Goal: Task Accomplishment & Management: Manage account settings

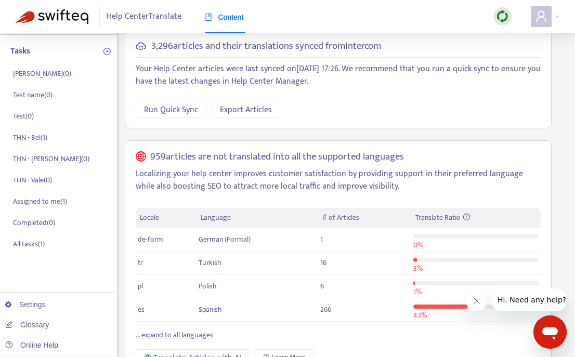
scroll to position [71, 0]
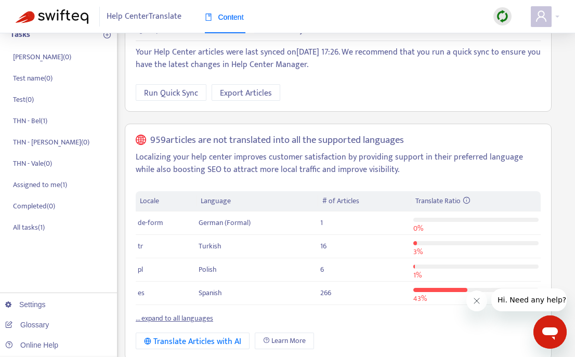
scroll to position [174, 0]
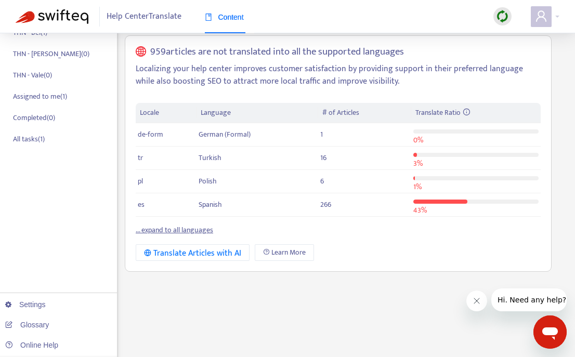
click at [200, 233] on link "... expand to all languages" at bounding box center [175, 230] width 78 height 12
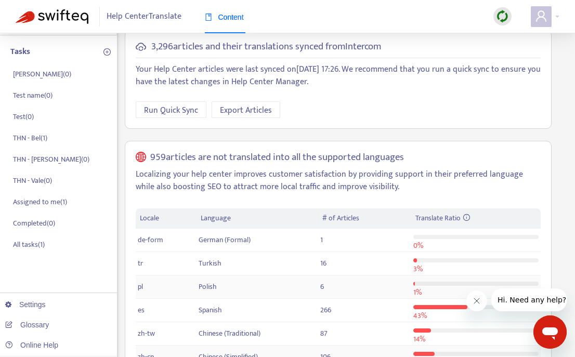
scroll to position [0, 0]
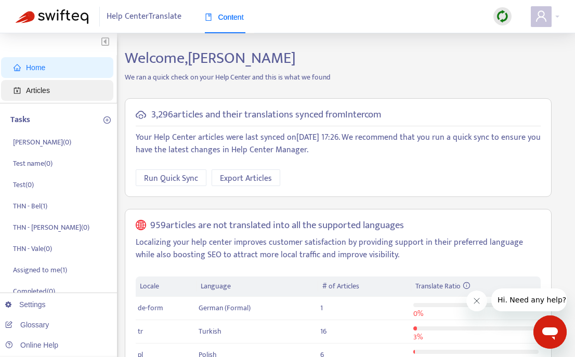
click at [63, 86] on span "Articles" at bounding box center [60, 90] width 92 height 21
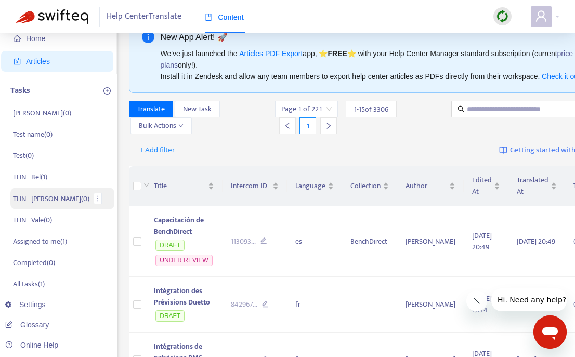
scroll to position [30, 0]
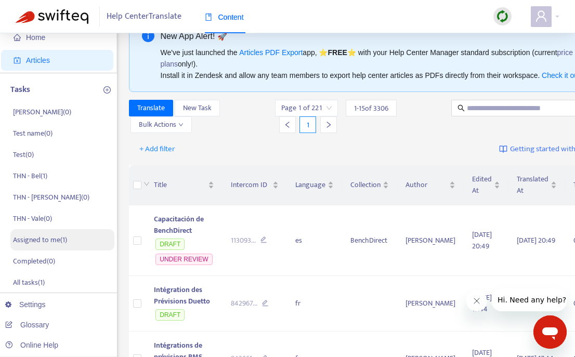
click at [71, 240] on li "Assigned to me ( 1 )" at bounding box center [62, 239] width 104 height 21
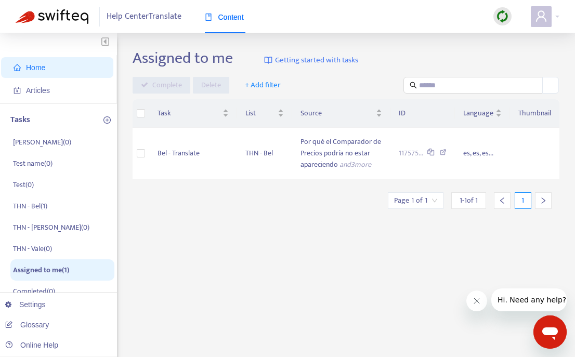
click at [54, 66] on span "Home" at bounding box center [60, 67] width 92 height 21
click at [155, 21] on span "Help Center Translate" at bounding box center [144, 17] width 75 height 20
click at [78, 118] on div "Tasks" at bounding box center [62, 120] width 104 height 12
click at [66, 93] on span "Articles" at bounding box center [60, 90] width 92 height 21
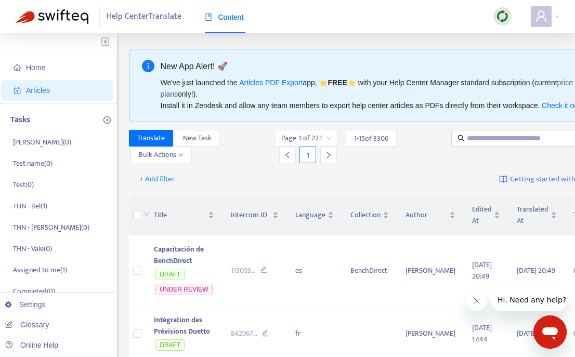
drag, startPoint x: 145, startPoint y: 20, endPoint x: 141, endPoint y: 36, distance: 15.9
click at [144, 20] on span "Help Center Translate" at bounding box center [144, 17] width 75 height 20
click at [37, 163] on p "Test name ( 0 )" at bounding box center [33, 164] width 40 height 11
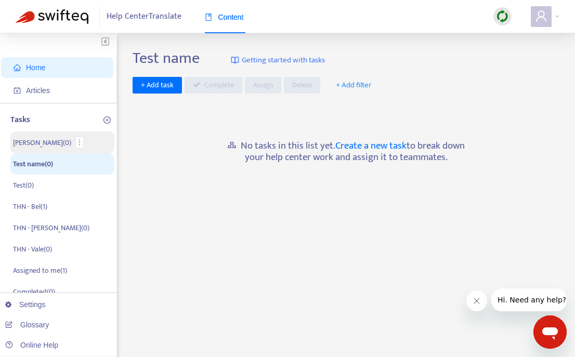
click at [31, 144] on p "[PERSON_NAME] ( 0 )" at bounding box center [42, 142] width 58 height 11
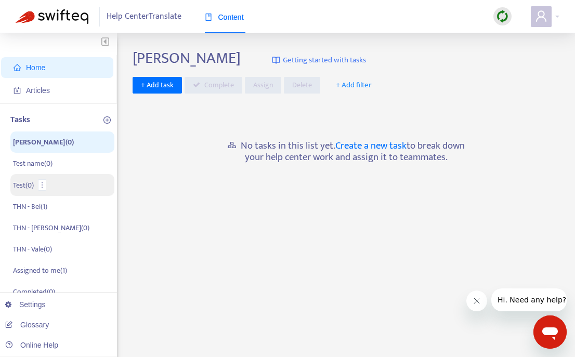
click at [45, 190] on button "button" at bounding box center [42, 184] width 8 height 11
click at [59, 68] on span "Home" at bounding box center [60, 67] width 92 height 21
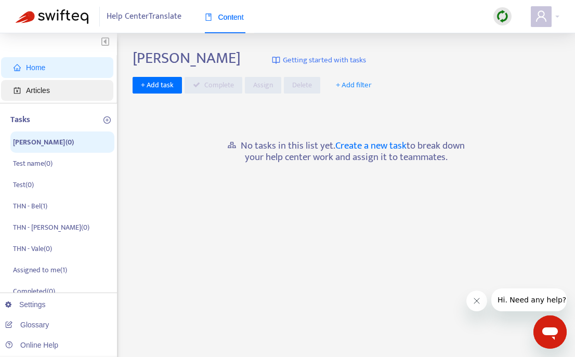
click at [60, 93] on span "Articles" at bounding box center [60, 90] width 92 height 21
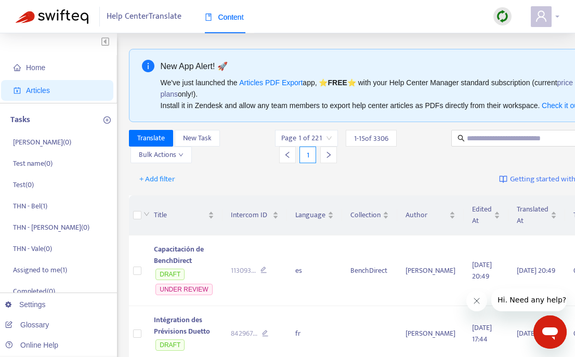
click at [558, 15] on div at bounding box center [545, 16] width 29 height 21
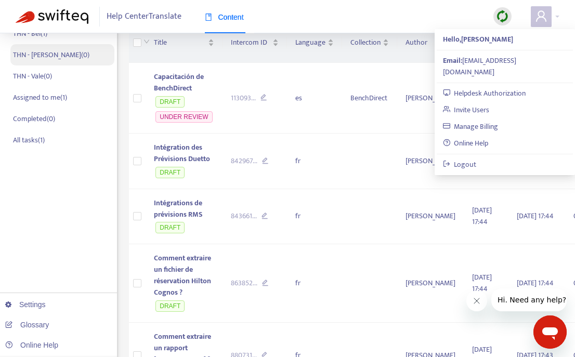
scroll to position [196, 0]
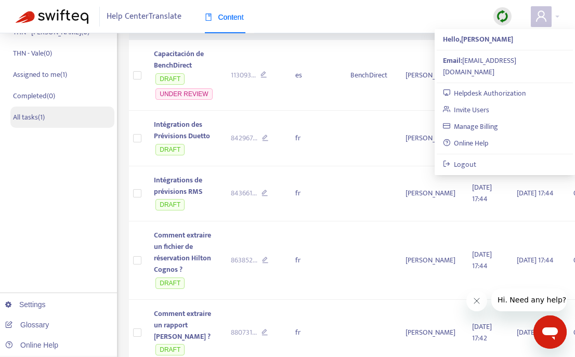
click at [36, 114] on p "All tasks ( 1 )" at bounding box center [29, 117] width 32 height 11
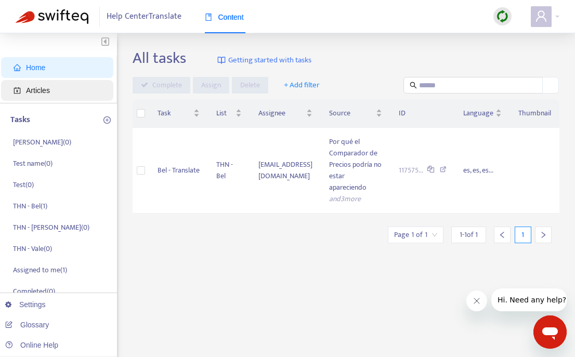
click at [31, 94] on span "Articles" at bounding box center [38, 90] width 24 height 8
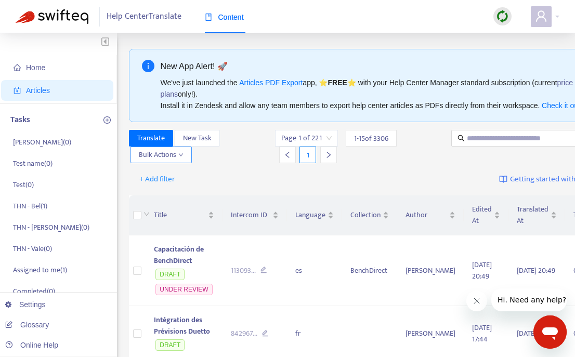
click at [169, 161] on span "Bulk Actions" at bounding box center [161, 154] width 45 height 11
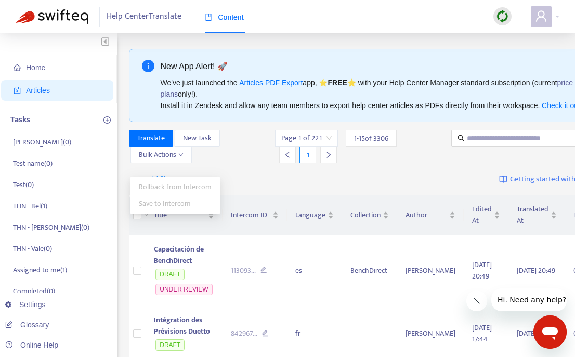
click at [268, 168] on div "Translate New Task Bulk Actions Page 1 of 221 1 - 15 of 3306 1" at bounding box center [368, 148] width 478 height 37
click at [317, 146] on input "search" at bounding box center [306, 139] width 50 height 16
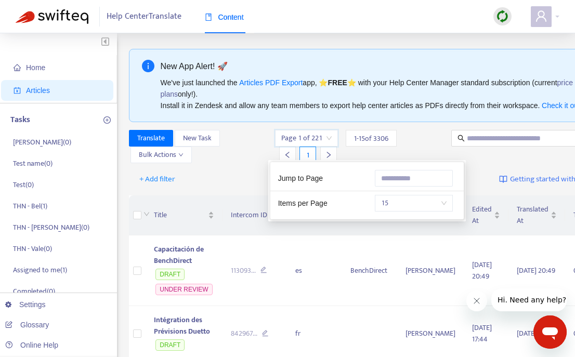
click at [354, 144] on span "1 - 15 of 3306" at bounding box center [371, 138] width 34 height 11
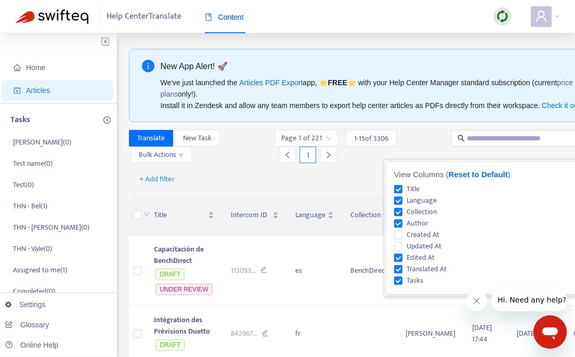
click at [298, 185] on div "+ Add filter Getting started with Translate" at bounding box center [368, 180] width 478 height 24
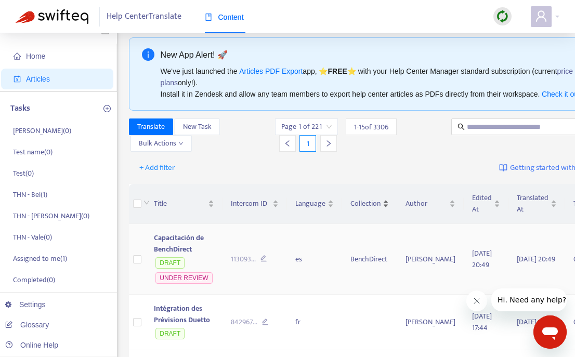
scroll to position [9, 0]
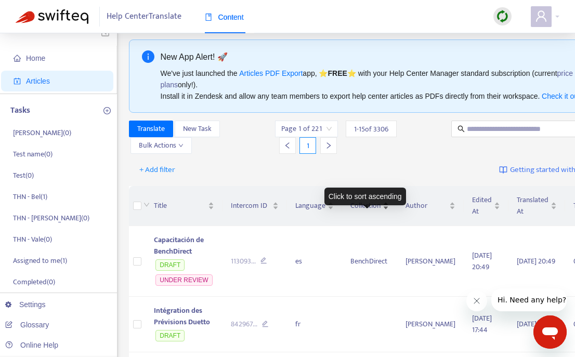
click at [364, 212] on span "Collection" at bounding box center [366, 205] width 30 height 11
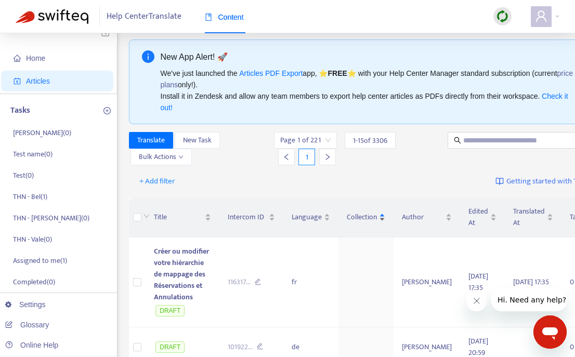
click at [363, 218] on span "Collection" at bounding box center [362, 217] width 30 height 11
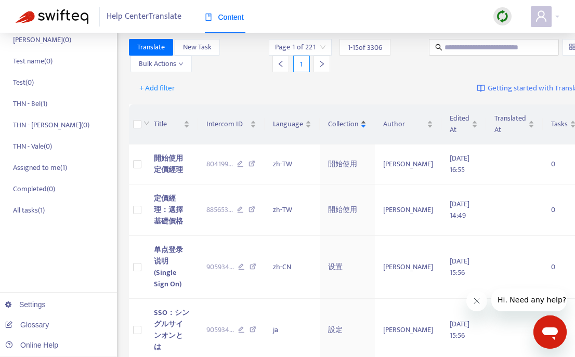
scroll to position [0, 0]
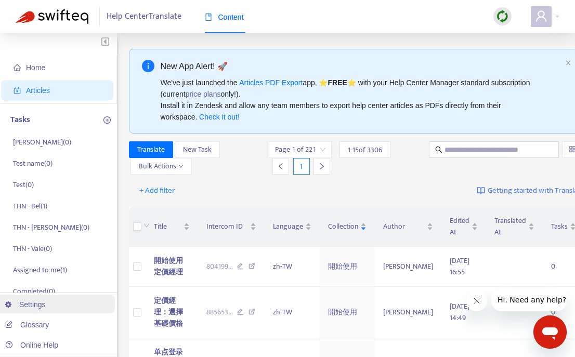
click at [46, 309] on link "Settings" at bounding box center [25, 305] width 41 height 8
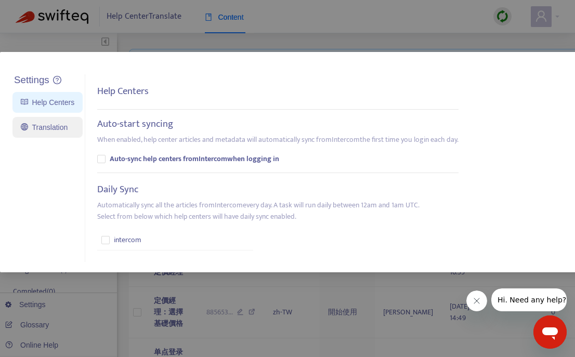
click at [48, 130] on link "Translation" at bounding box center [44, 127] width 47 height 8
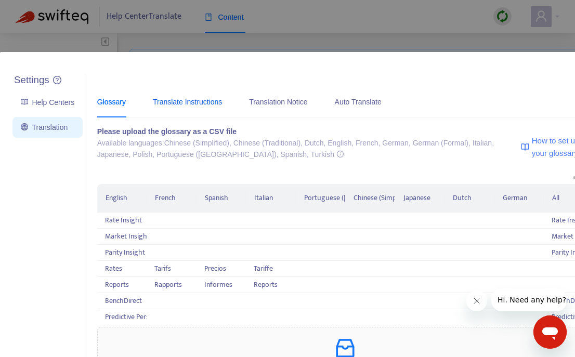
click at [172, 101] on div "Translate Instructions" at bounding box center [187, 101] width 69 height 11
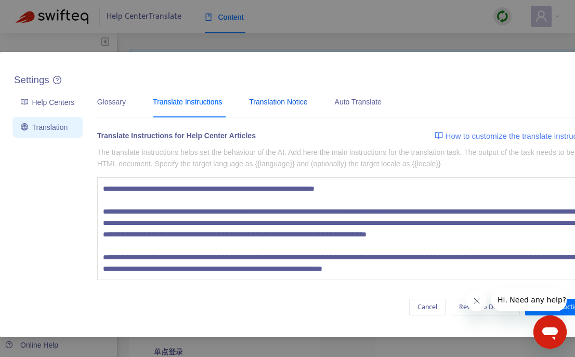
click at [283, 104] on div "Translation Notice" at bounding box center [278, 101] width 58 height 11
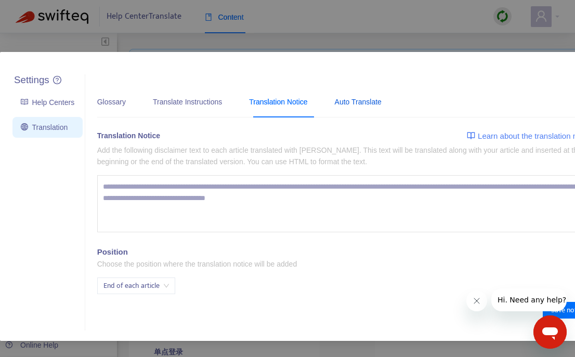
click at [382, 104] on div "Auto Translate" at bounding box center [358, 101] width 47 height 11
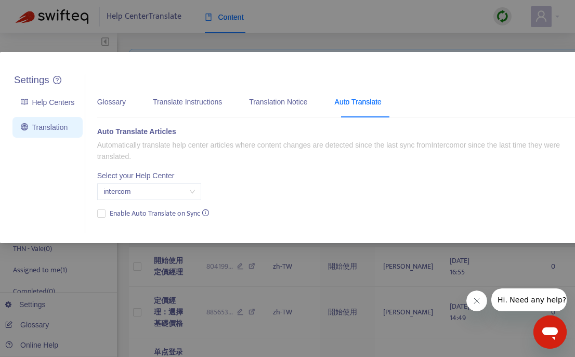
scroll to position [0, 59]
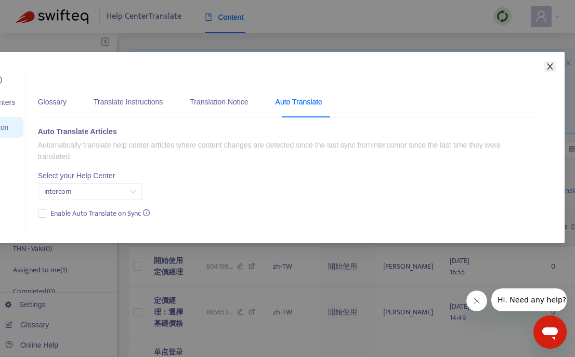
click at [552, 64] on icon "close" at bounding box center [550, 66] width 6 height 6
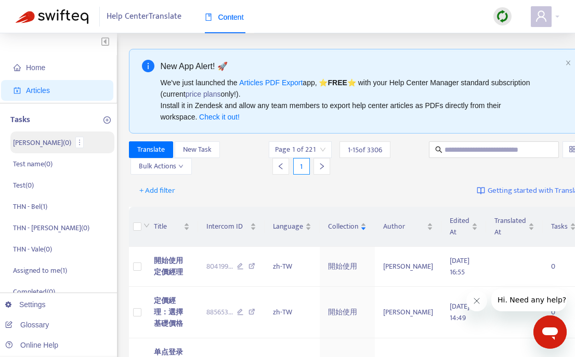
click at [76, 144] on li "[PERSON_NAME] ( 0 )" at bounding box center [62, 143] width 104 height 22
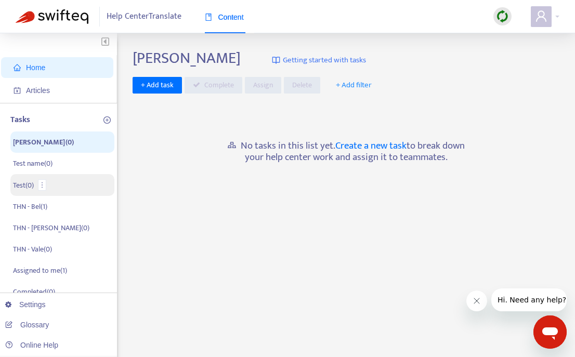
click at [93, 175] on li "Test ( 0 )" at bounding box center [62, 185] width 104 height 22
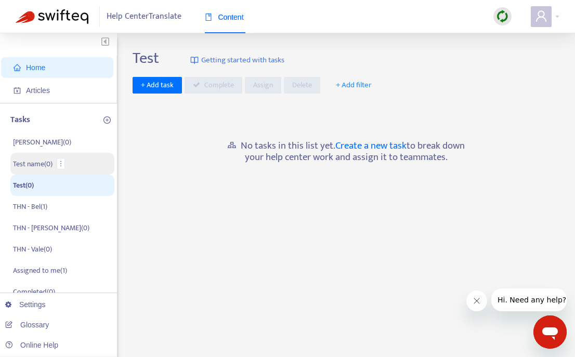
click at [89, 163] on li "Test name ( 0 )" at bounding box center [62, 164] width 104 height 22
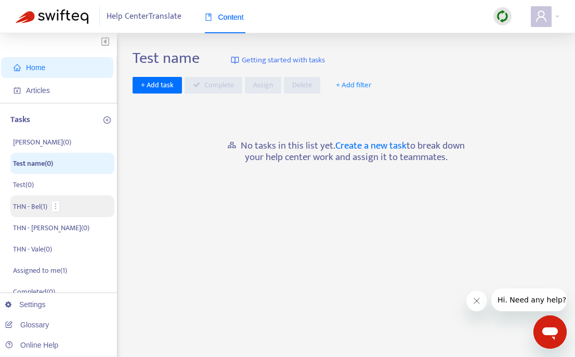
click at [82, 210] on li "THN - Bel ( 1 )" at bounding box center [62, 207] width 104 height 22
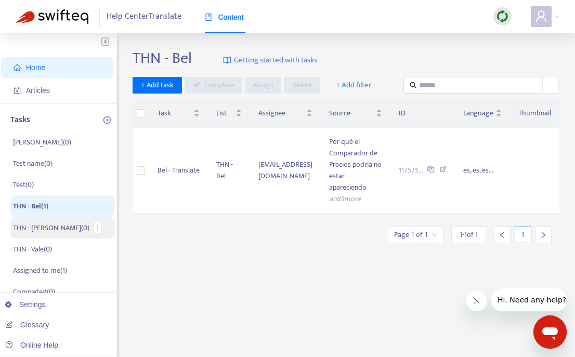
click at [83, 231] on li "THN - [PERSON_NAME] ( 0 )" at bounding box center [62, 228] width 104 height 22
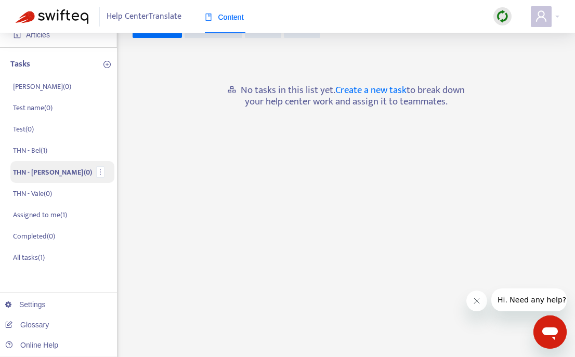
scroll to position [57, 0]
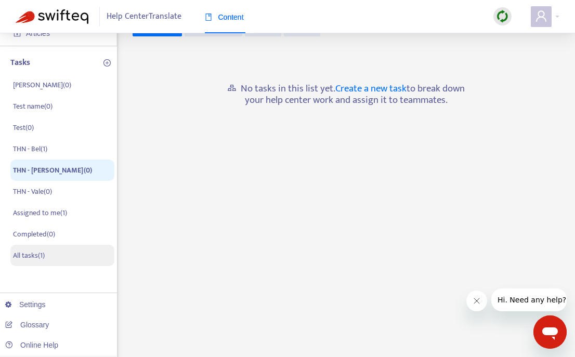
click at [83, 249] on li "All tasks ( 1 )" at bounding box center [62, 255] width 104 height 21
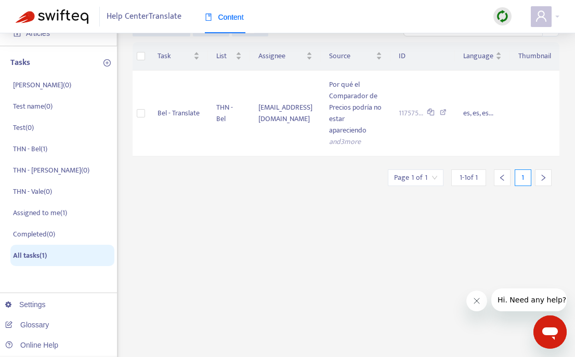
click at [65, 18] on img at bounding box center [52, 16] width 73 height 15
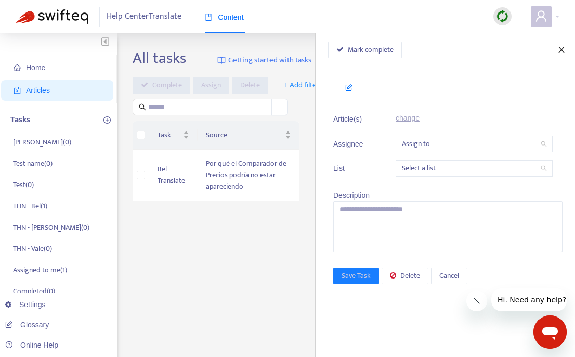
click at [563, 46] on icon "close" at bounding box center [562, 50] width 8 height 8
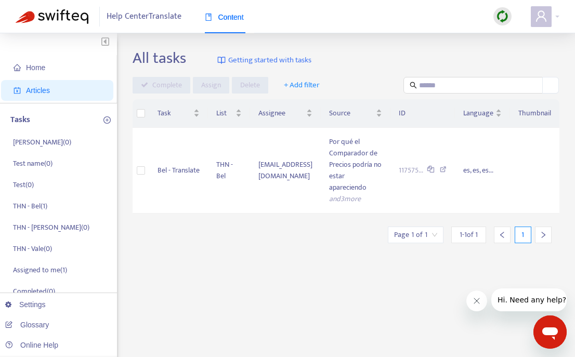
click at [238, 22] on div "Content" at bounding box center [224, 16] width 39 height 11
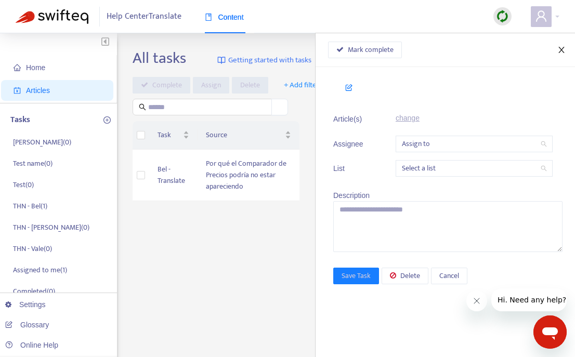
click at [561, 50] on icon "close" at bounding box center [562, 50] width 8 height 8
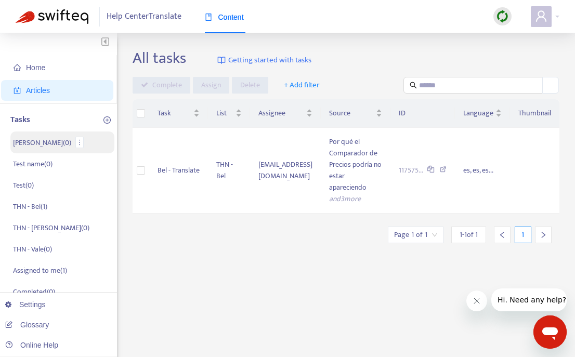
click at [91, 134] on li "[PERSON_NAME] ( 0 )" at bounding box center [62, 143] width 104 height 22
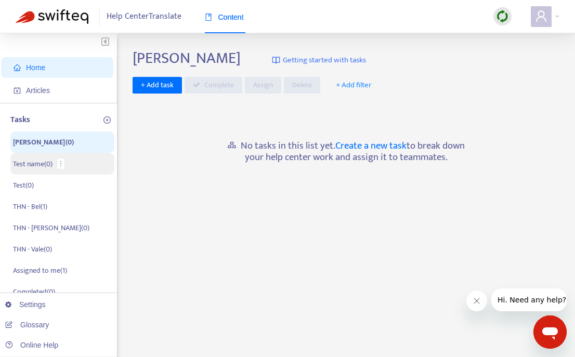
click at [92, 162] on li "Test name ( 0 )" at bounding box center [62, 164] width 104 height 22
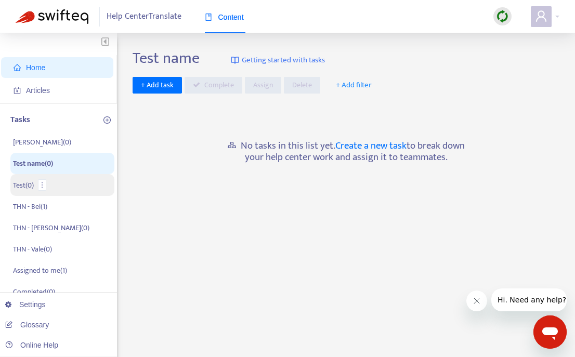
click at [93, 182] on li "Test ( 0 )" at bounding box center [62, 185] width 104 height 22
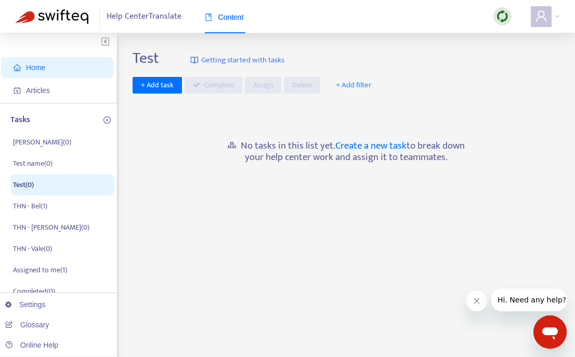
click at [107, 118] on icon "plus-circle" at bounding box center [107, 120] width 7 height 7
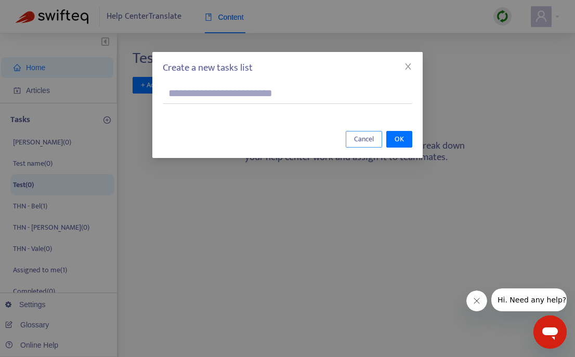
click at [372, 136] on span "Cancel" at bounding box center [364, 139] width 20 height 11
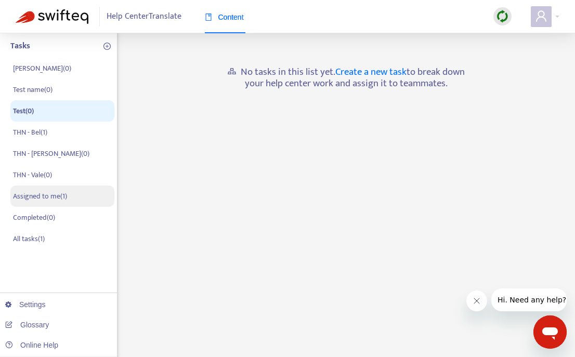
scroll to position [75, 0]
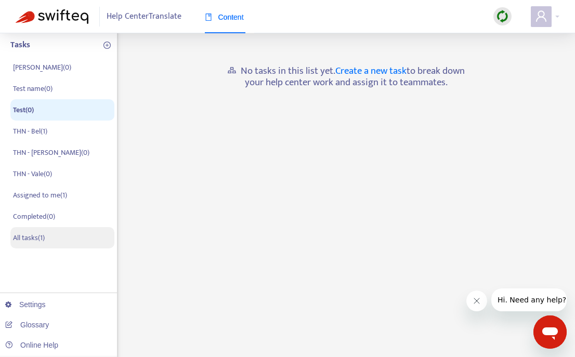
click at [89, 242] on li "All tasks ( 1 )" at bounding box center [62, 237] width 104 height 21
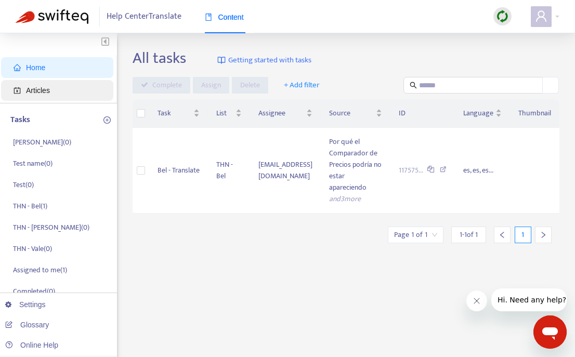
click at [24, 85] on span "Articles" at bounding box center [60, 90] width 92 height 21
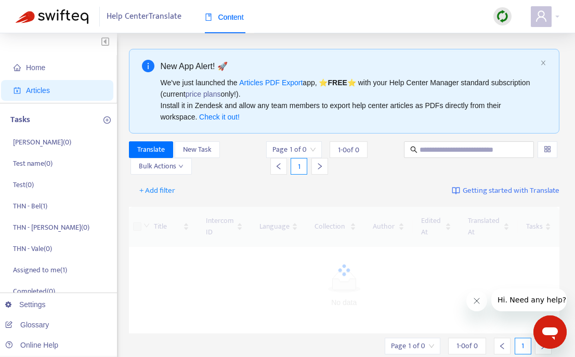
scroll to position [1, 0]
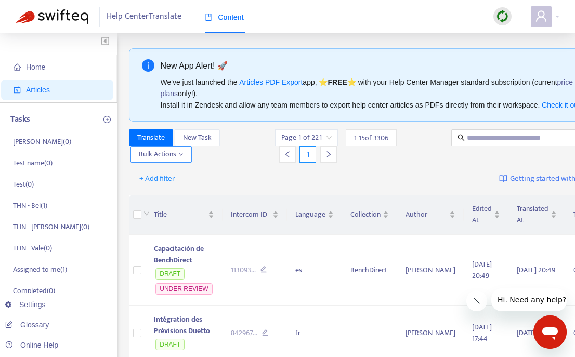
click at [182, 157] on icon "down" at bounding box center [180, 154] width 5 height 5
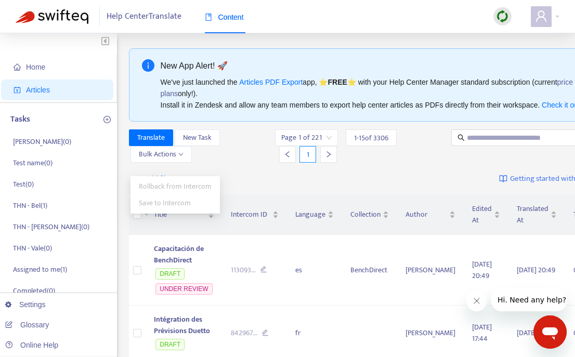
click at [233, 163] on div "Translate New Task Bulk Actions" at bounding box center [201, 146] width 145 height 33
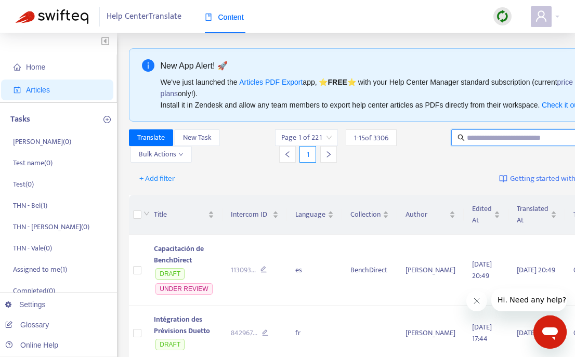
click at [490, 144] on input "text" at bounding box center [517, 137] width 100 height 11
type input "*********"
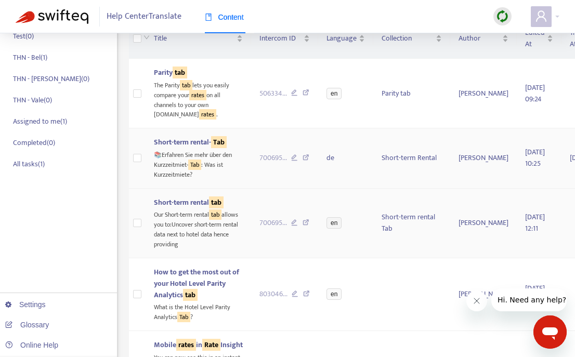
scroll to position [184, 0]
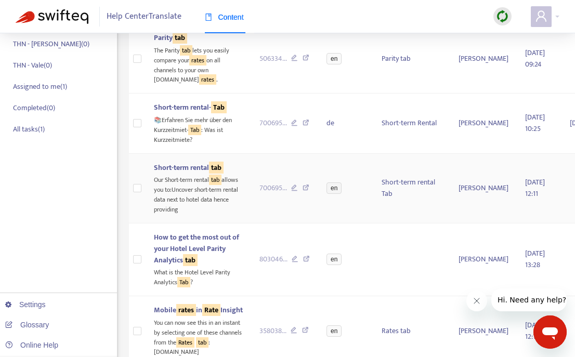
click at [180, 215] on div "Our Short-term rental tab allows you to:Uncover short-term rental data next to …" at bounding box center [198, 194] width 89 height 41
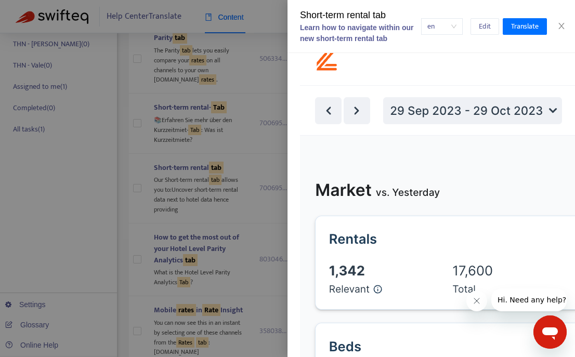
scroll to position [0, 0]
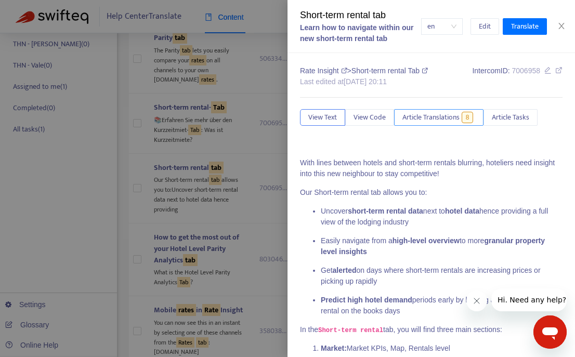
click at [470, 115] on span "8" at bounding box center [468, 117] width 12 height 11
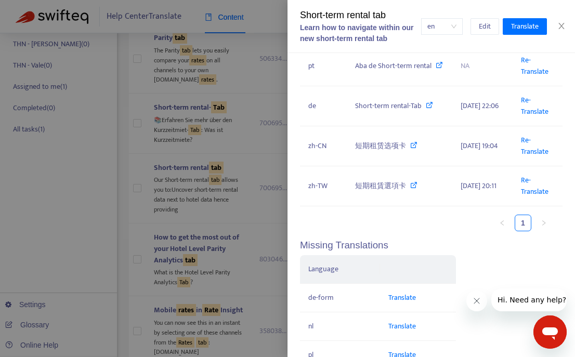
scroll to position [406, 0]
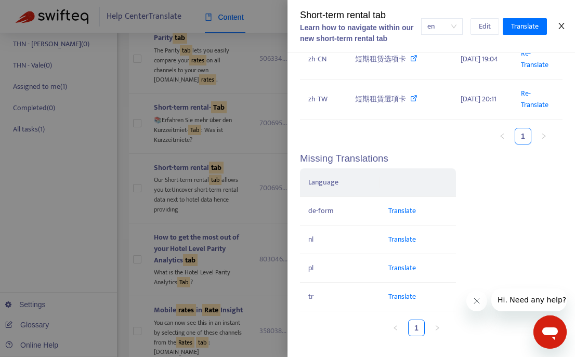
click at [558, 29] on icon "close" at bounding box center [562, 26] width 8 height 8
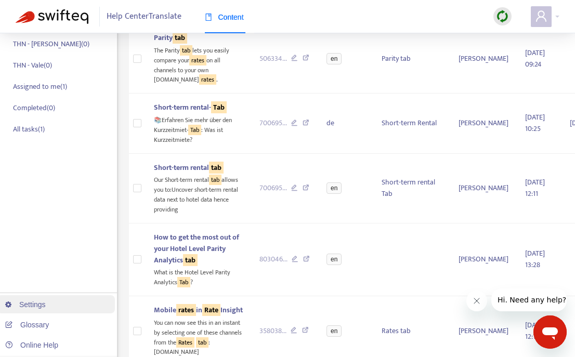
click at [38, 304] on link "Settings" at bounding box center [25, 305] width 41 height 8
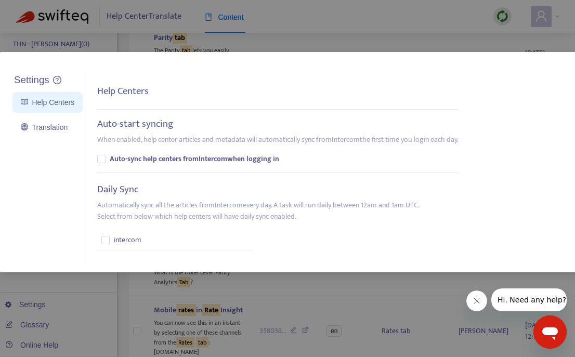
click at [126, 97] on h5 "Help Centers" at bounding box center [123, 92] width 52 height 12
click at [57, 130] on link "Translation" at bounding box center [44, 127] width 47 height 8
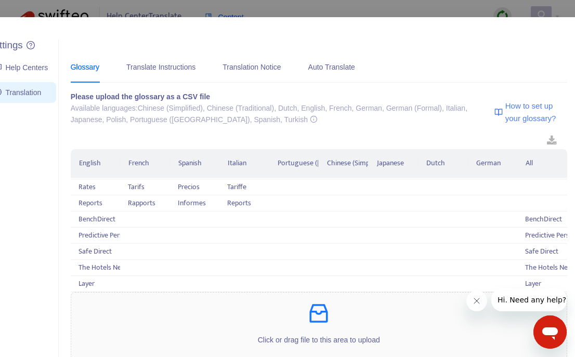
scroll to position [0, 27]
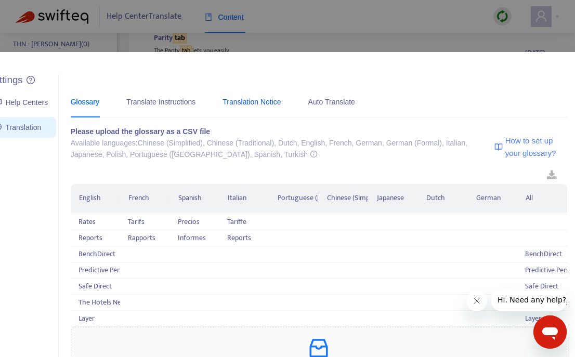
click at [274, 101] on div "Translation Notice" at bounding box center [252, 101] width 58 height 11
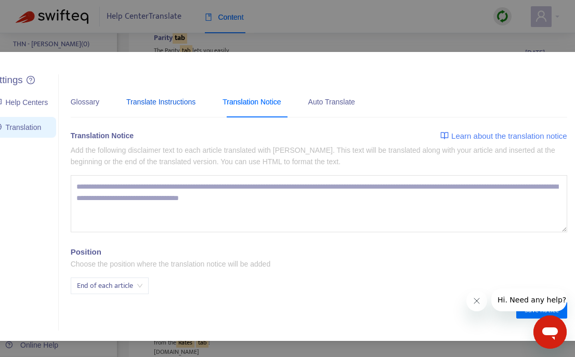
click at [191, 101] on div "Translate Instructions" at bounding box center [160, 101] width 69 height 11
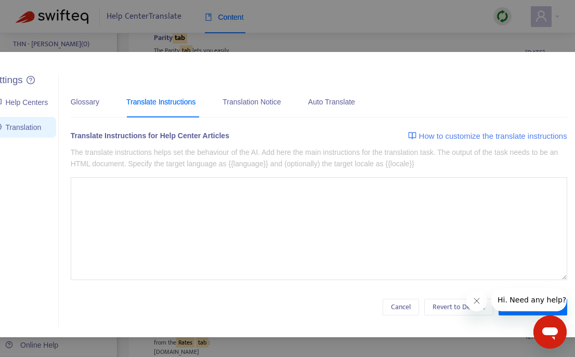
type textarea "**********"
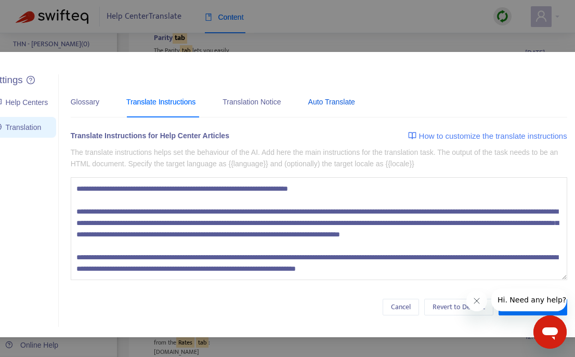
click at [345, 101] on div "Auto Translate" at bounding box center [331, 101] width 47 height 11
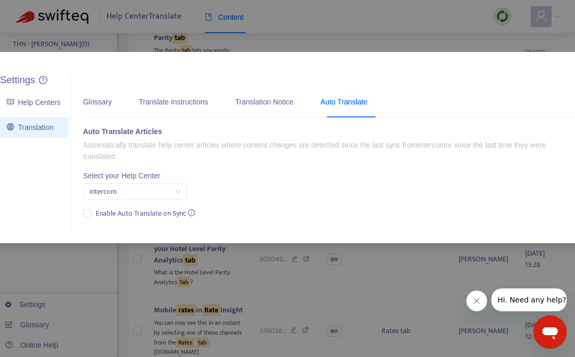
scroll to position [0, 0]
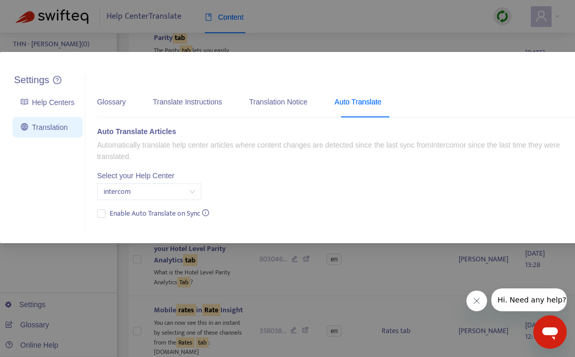
click at [75, 112] on ul "Settings Help Centers Translation" at bounding box center [47, 153] width 75 height 159
click at [68, 104] on link "Help Centers" at bounding box center [48, 102] width 54 height 8
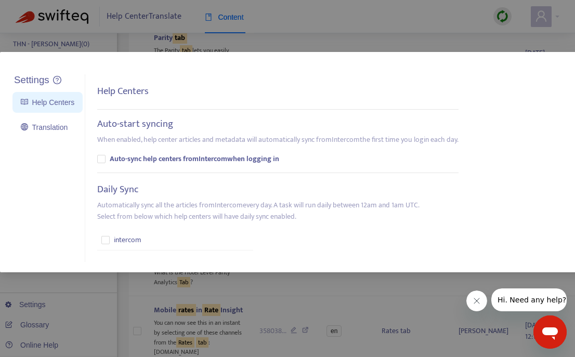
click at [479, 303] on icon "Close message from company" at bounding box center [477, 301] width 8 height 8
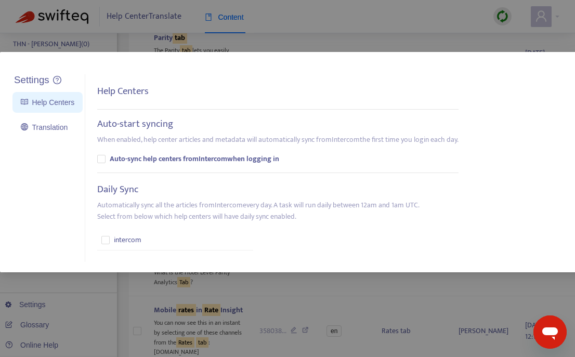
click at [535, 46] on div "Settings Help Centers Translation Settings Help Centers Auto-start syncing When…" at bounding box center [287, 178] width 575 height 357
